Goal: Contribute content: Add original content to the website for others to see

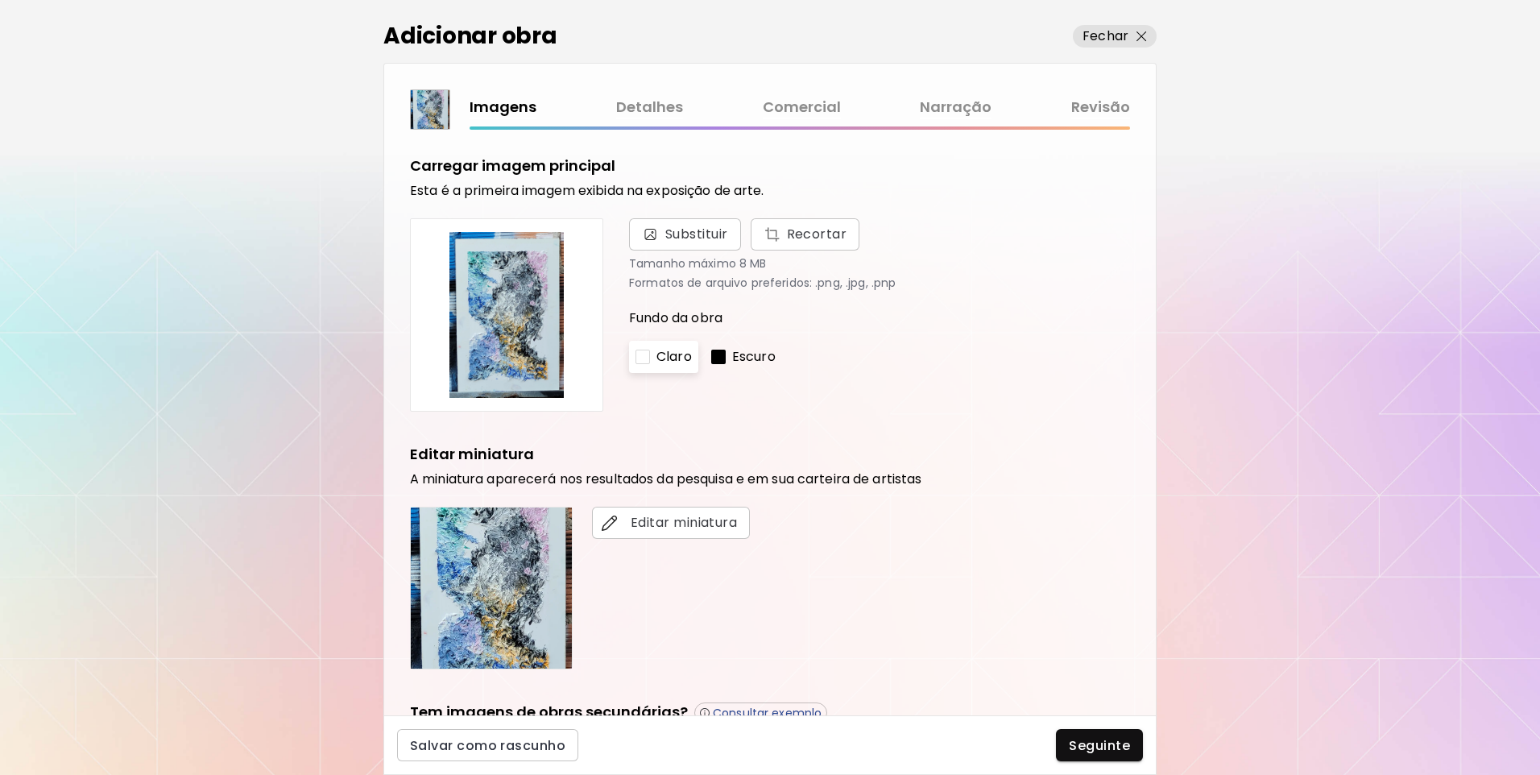
click at [810, 114] on link "Comercial" at bounding box center [802, 107] width 78 height 23
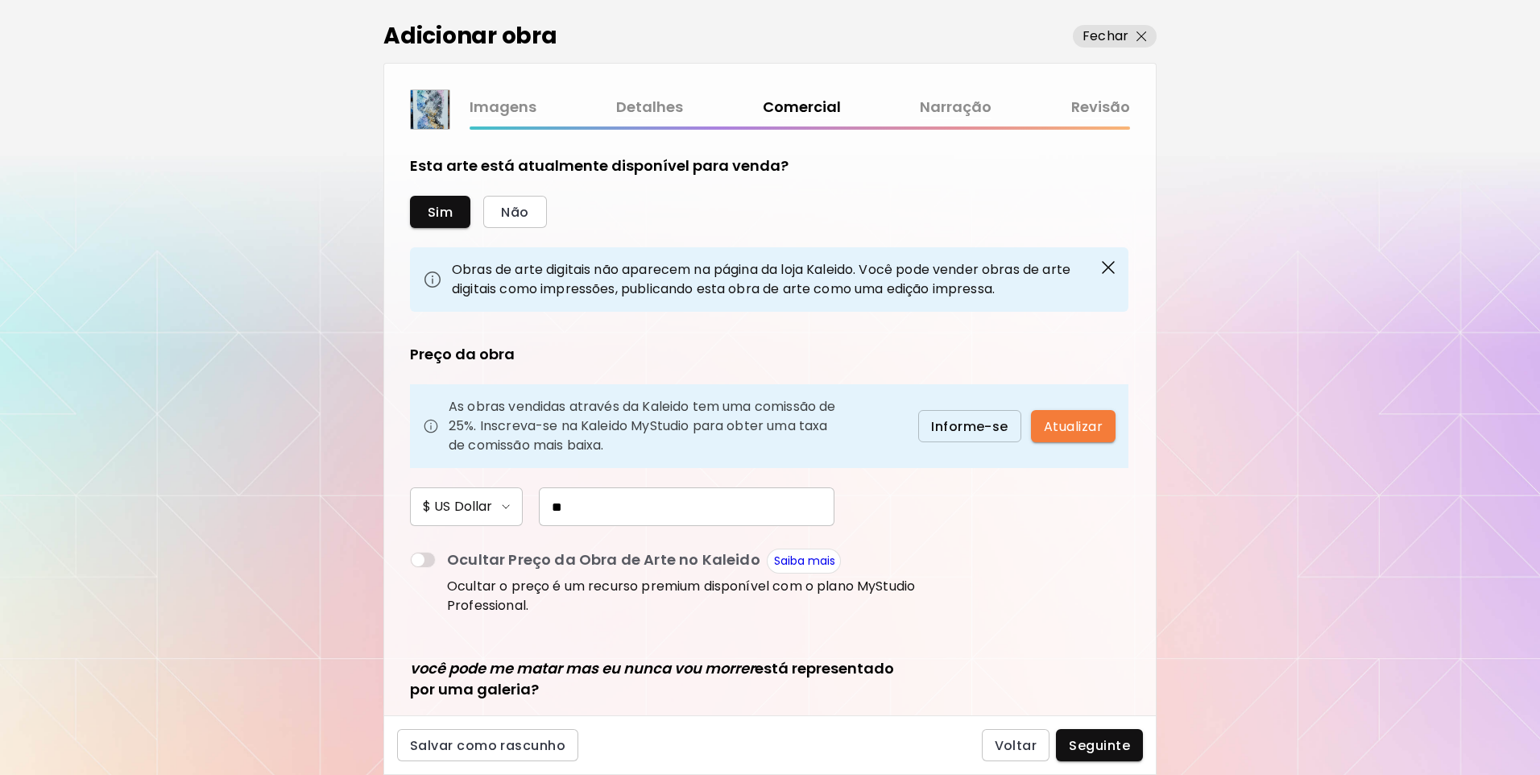
scroll to position [161, 0]
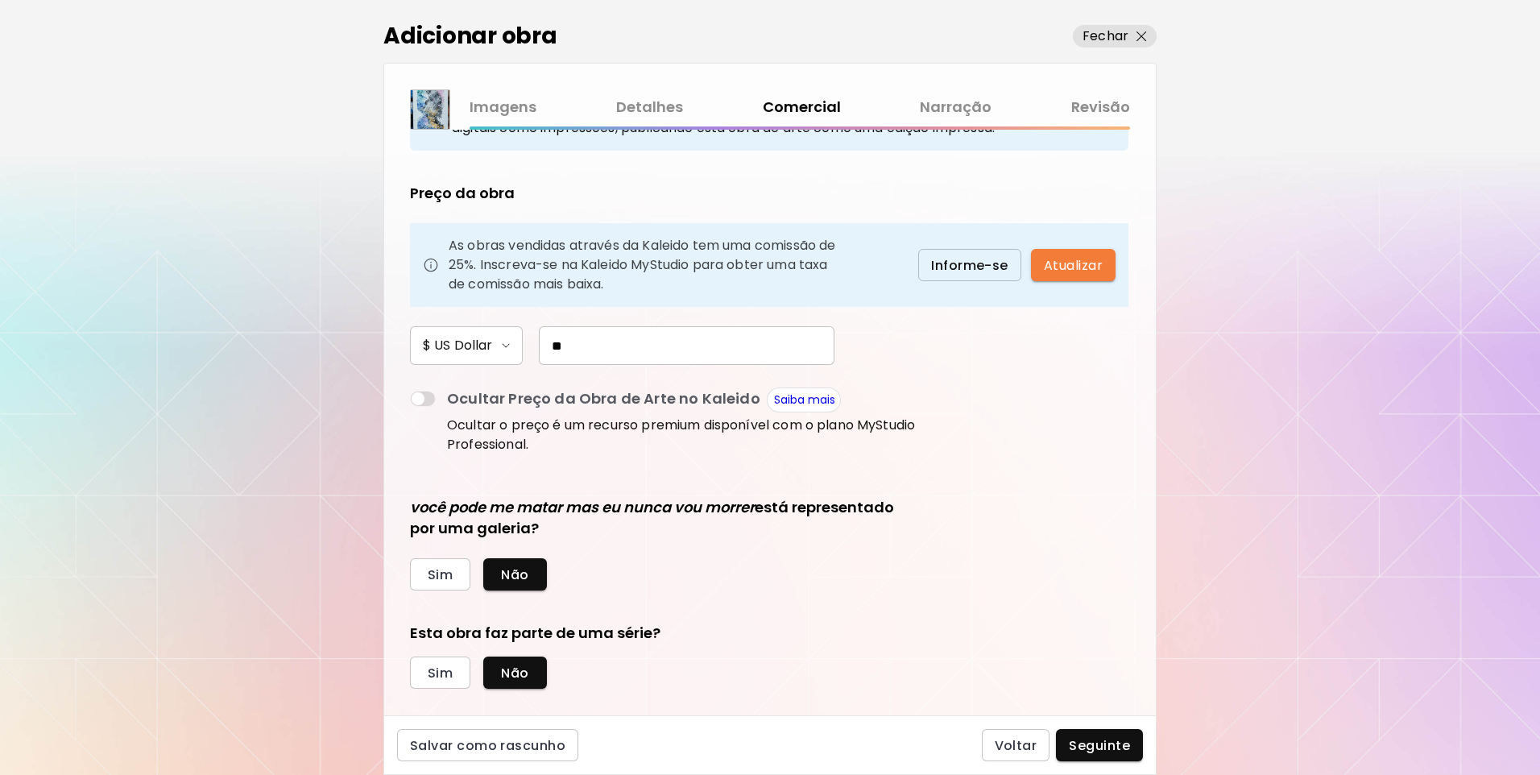
click at [1096, 99] on link "Revisão" at bounding box center [1100, 107] width 59 height 23
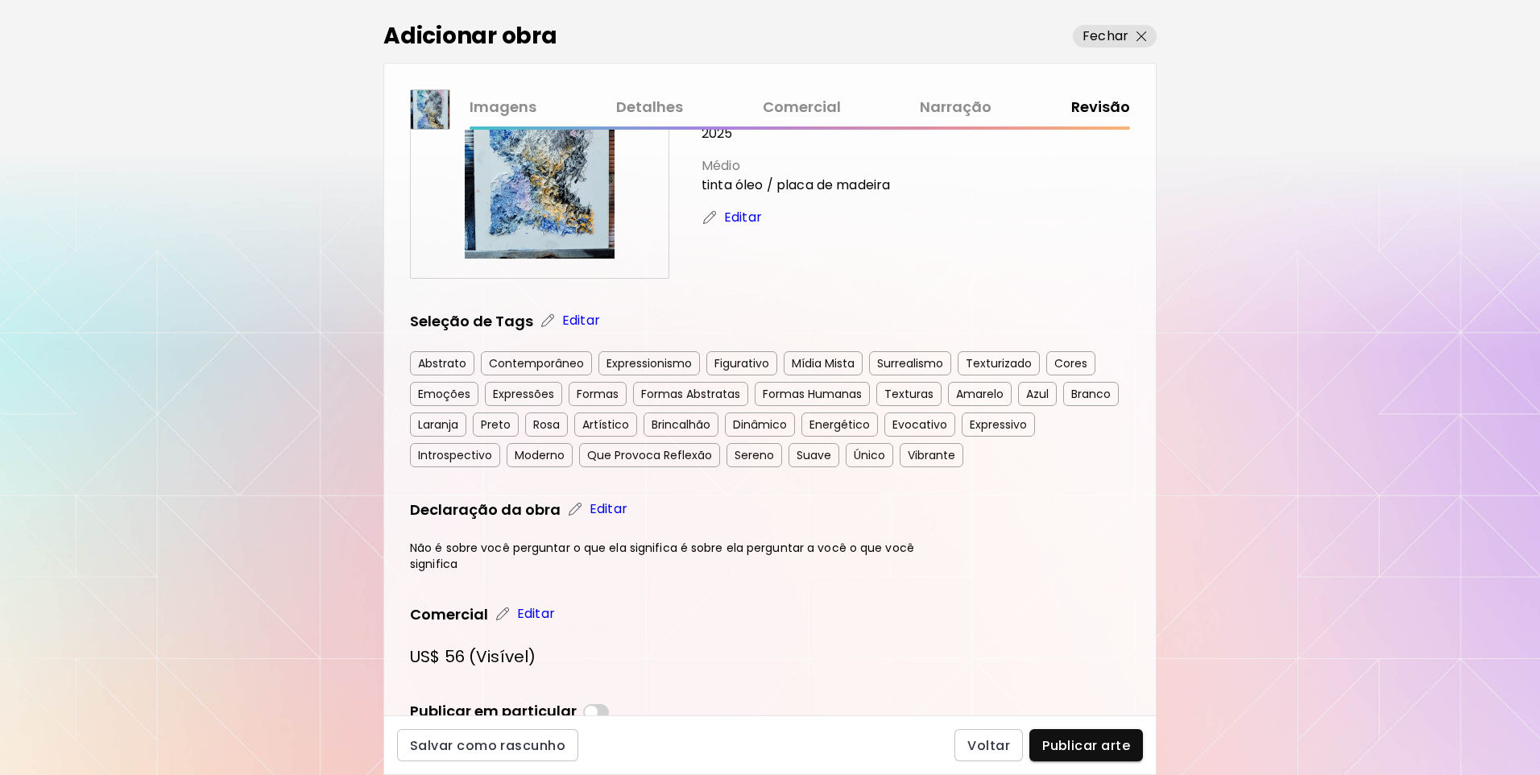
scroll to position [160, 0]
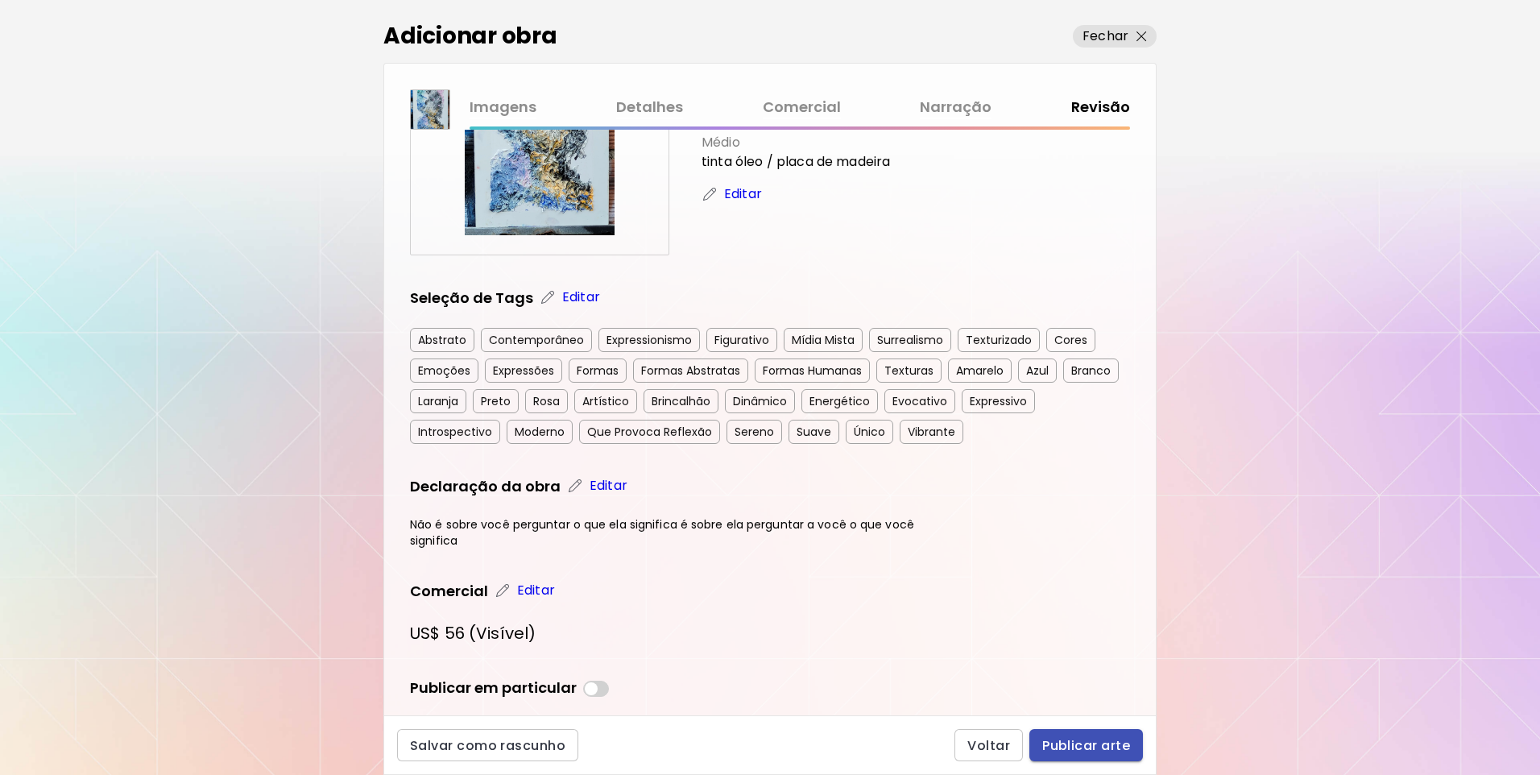
click at [1121, 740] on span "Publicar arte" at bounding box center [1086, 745] width 88 height 17
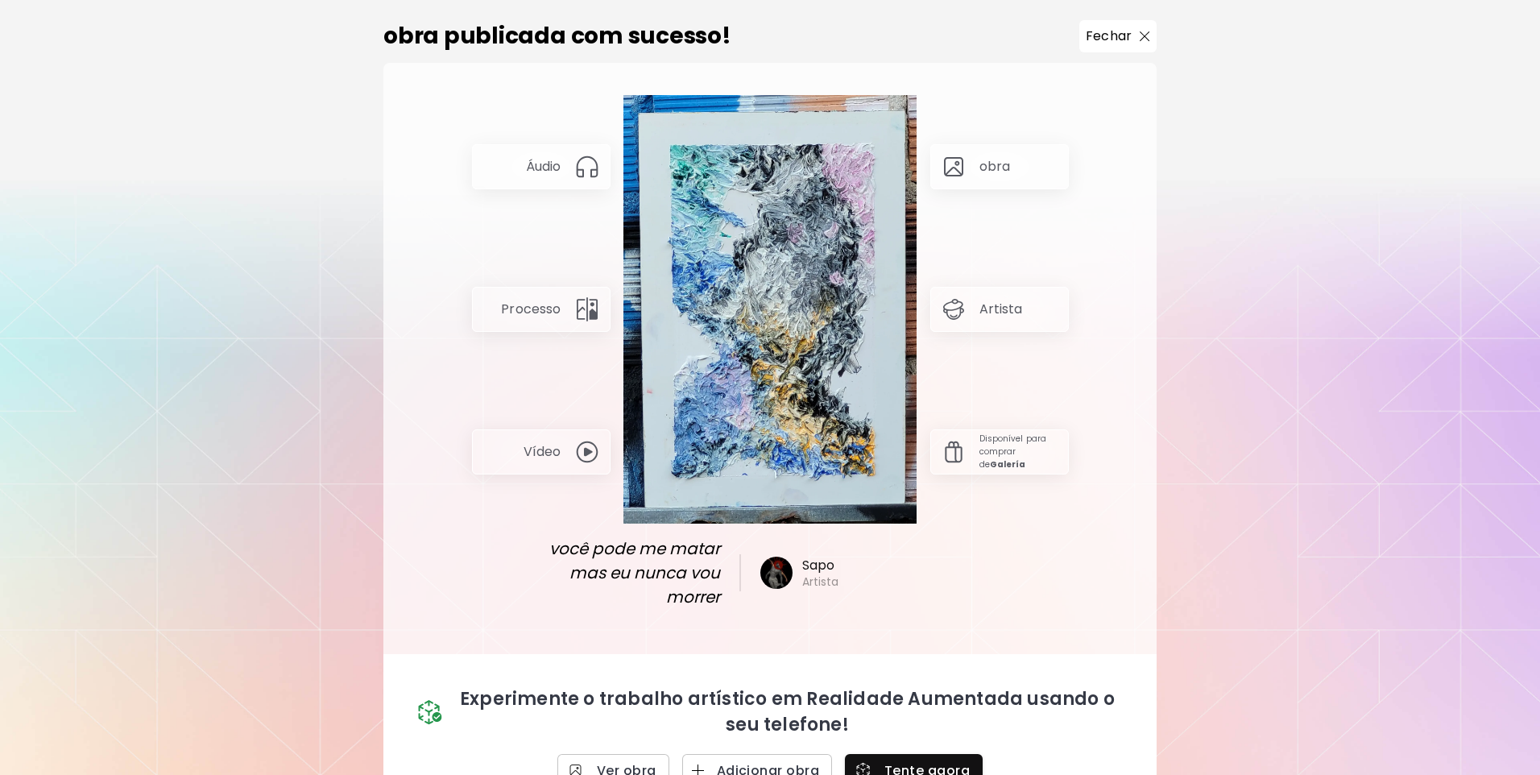
click at [1123, 32] on p "Fechar" at bounding box center [1109, 36] width 46 height 19
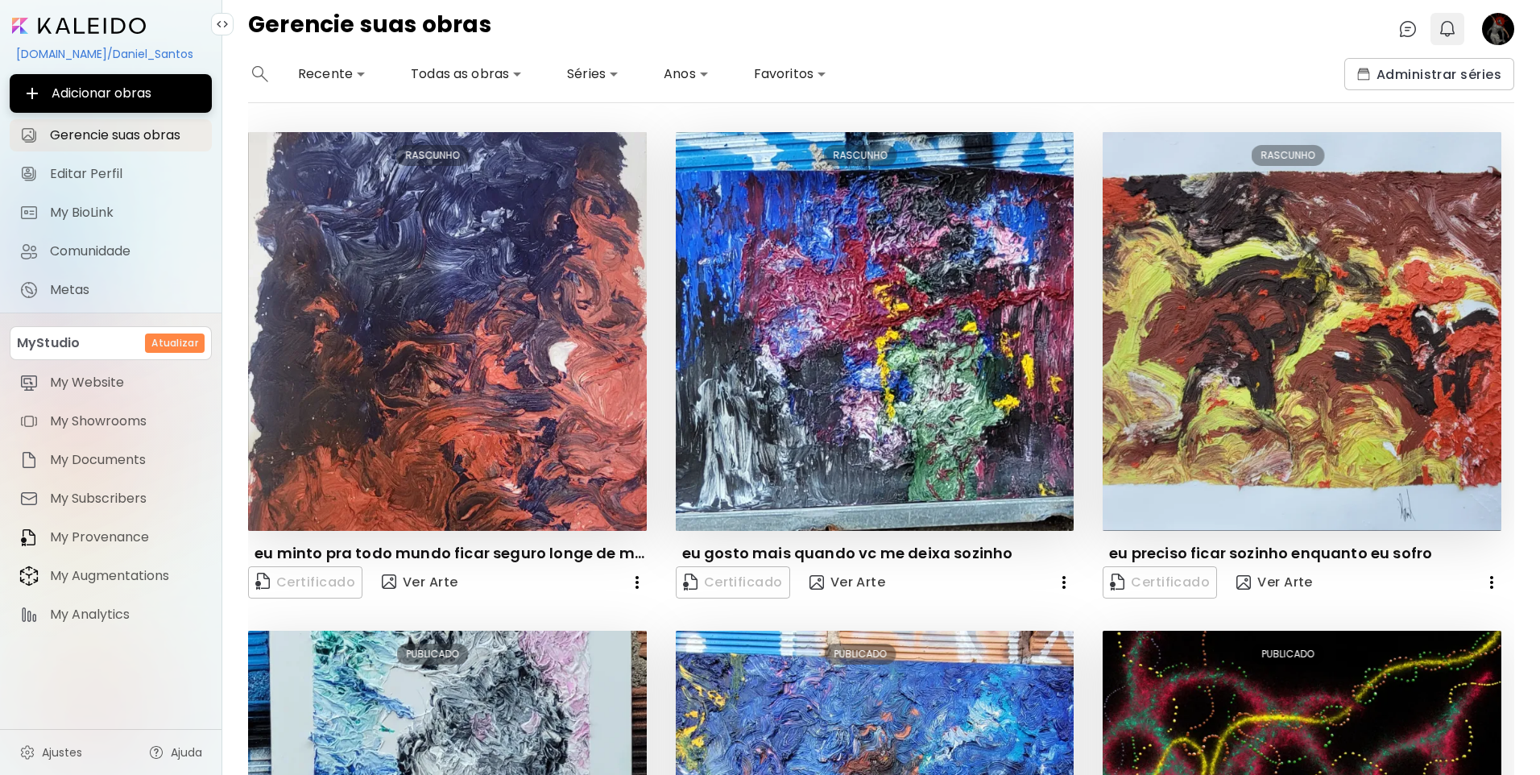
click at [1443, 38] on img "button" at bounding box center [1447, 28] width 19 height 19
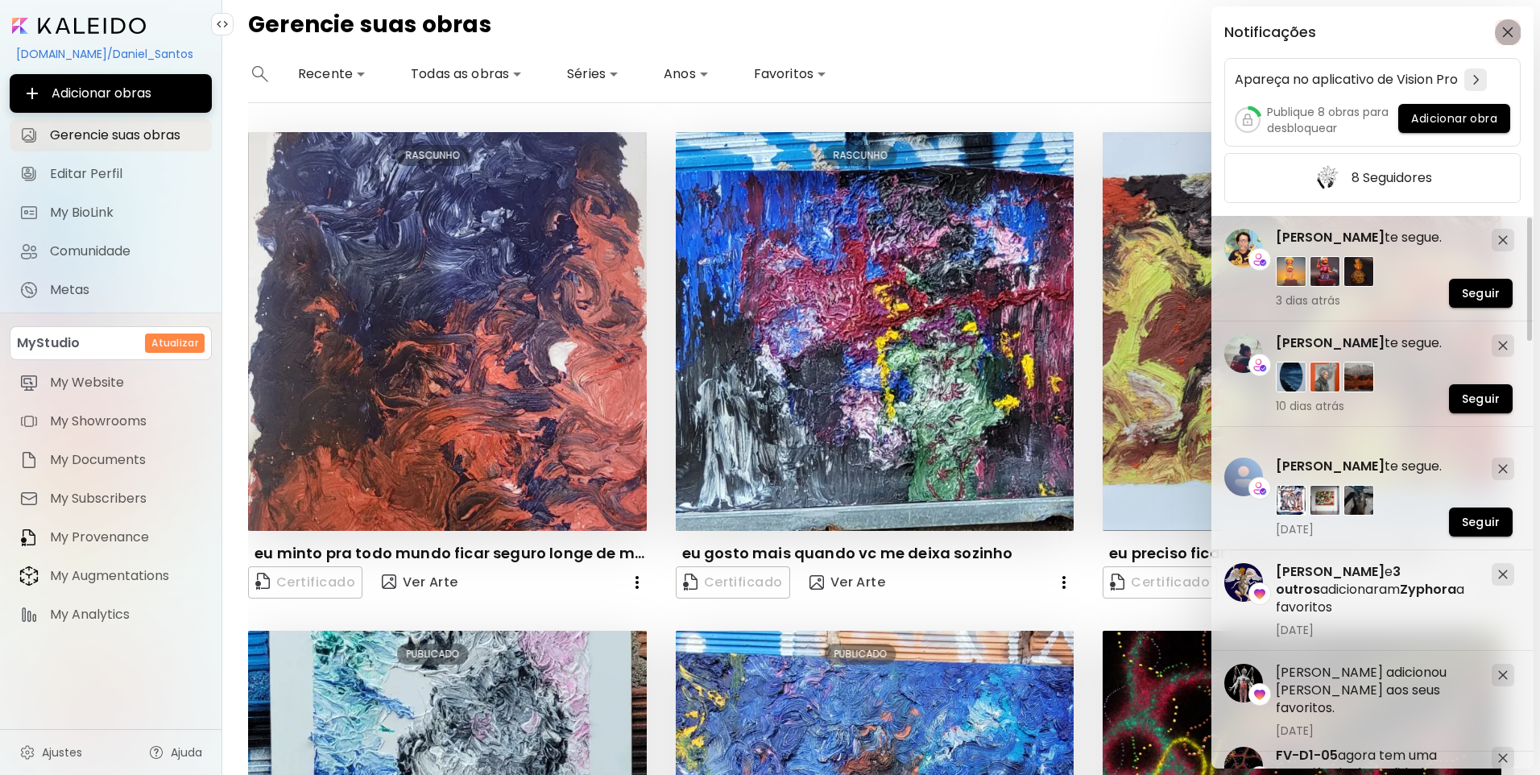
click at [1515, 30] on span "button" at bounding box center [1508, 32] width 18 height 11
